Goal: Task Accomplishment & Management: Complete application form

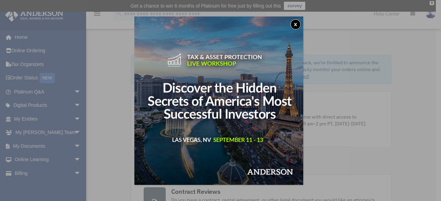
click at [299, 24] on button "x" at bounding box center [295, 24] width 10 height 10
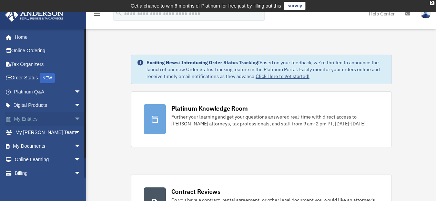
click at [26, 118] on link "My Entities arrow_drop_down" at bounding box center [48, 119] width 86 height 14
click at [74, 117] on span "arrow_drop_down" at bounding box center [81, 119] width 14 height 14
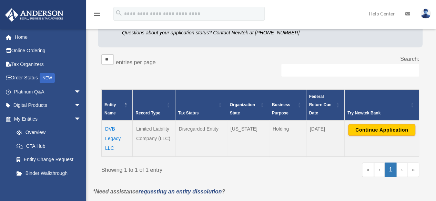
scroll to position [102, 0]
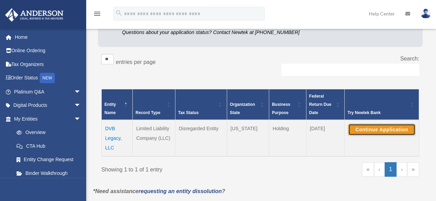
click at [370, 127] on button "Continue Application" at bounding box center [381, 130] width 67 height 12
